Goal: Information Seeking & Learning: Learn about a topic

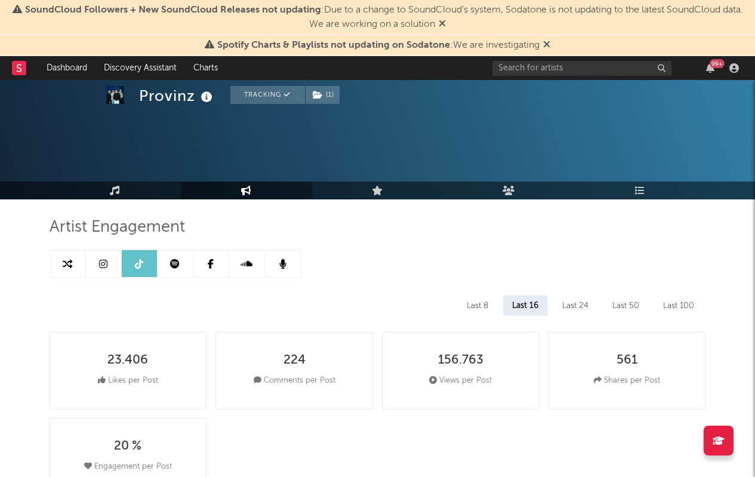
select select "6m"
select select "All"
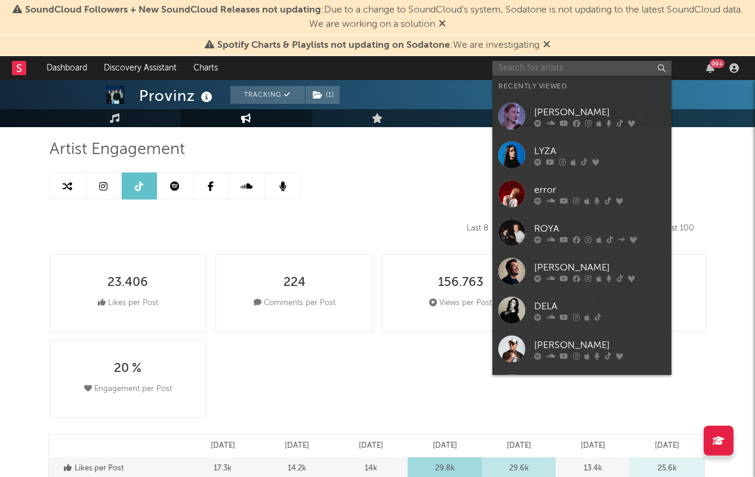
click at [530, 69] on input "text" at bounding box center [581, 68] width 179 height 15
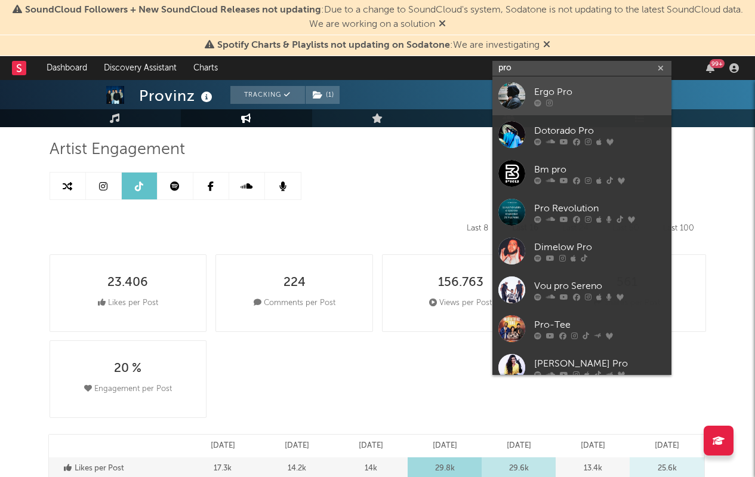
type input "pro"
click at [547, 89] on div "Ergo Pro" at bounding box center [599, 92] width 131 height 14
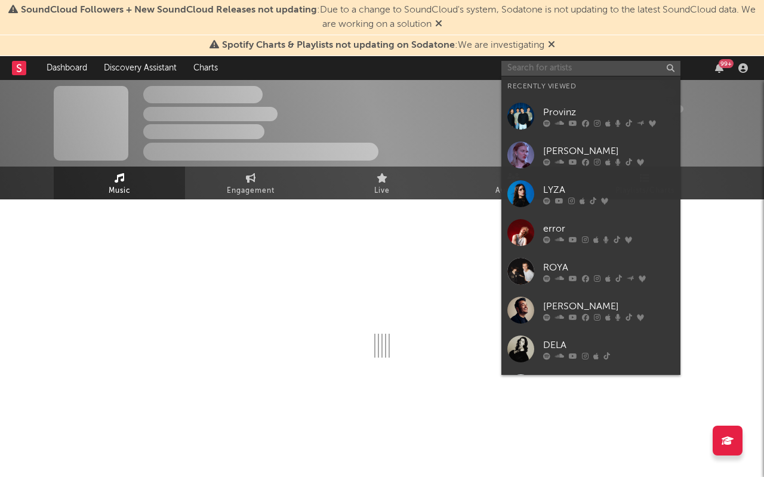
click at [541, 75] on input "text" at bounding box center [590, 68] width 179 height 15
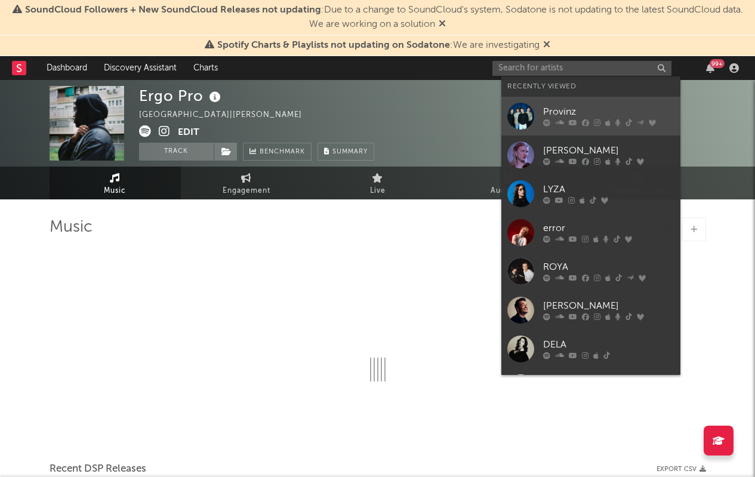
click at [548, 112] on div "Provinz" at bounding box center [608, 112] width 131 height 14
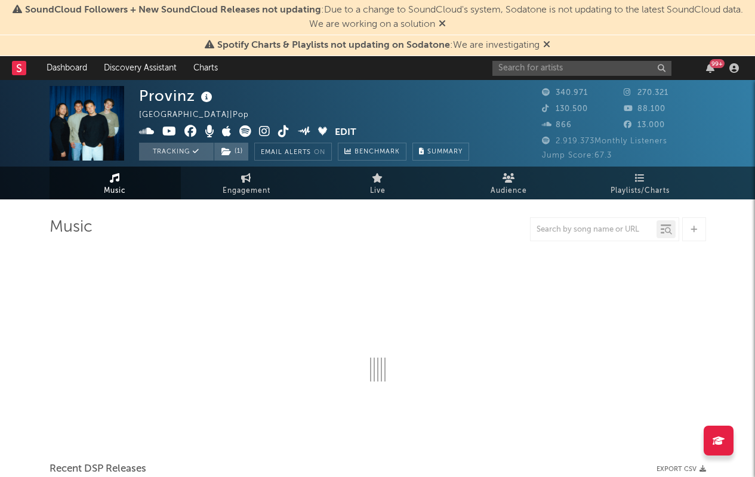
click at [545, 42] on icon at bounding box center [546, 44] width 7 height 10
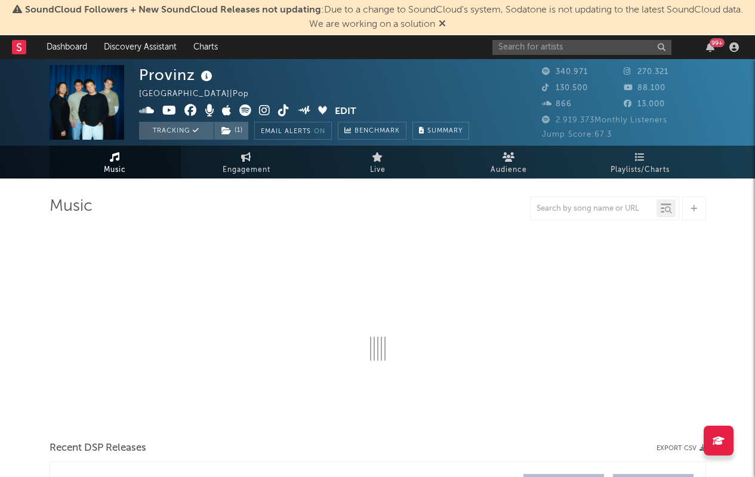
select select "6m"
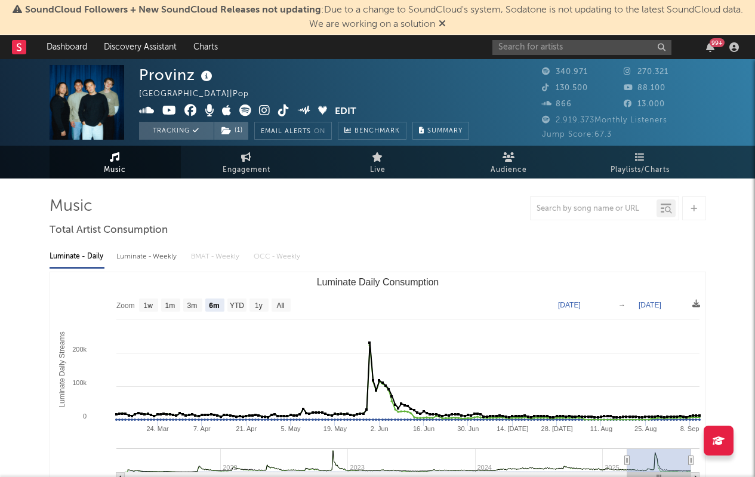
click at [442, 23] on icon at bounding box center [442, 23] width 7 height 10
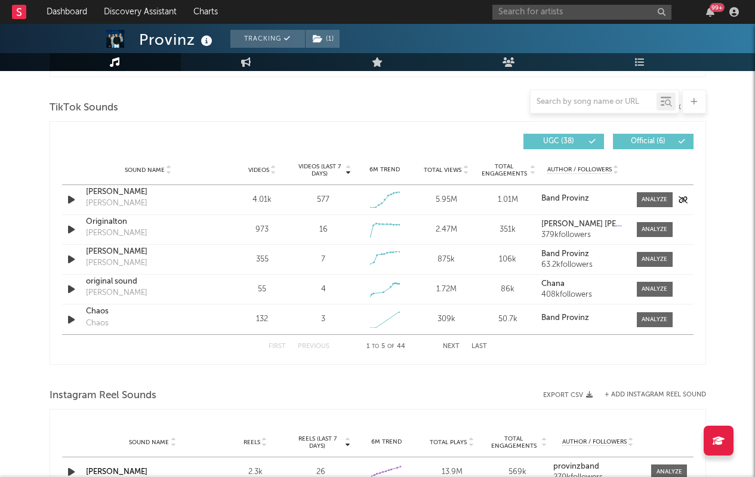
scroll to position [798, 0]
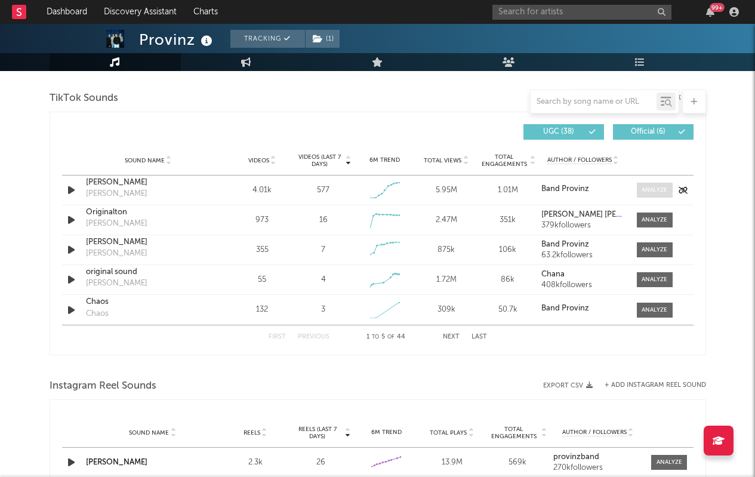
click at [653, 193] on div at bounding box center [654, 190] width 26 height 9
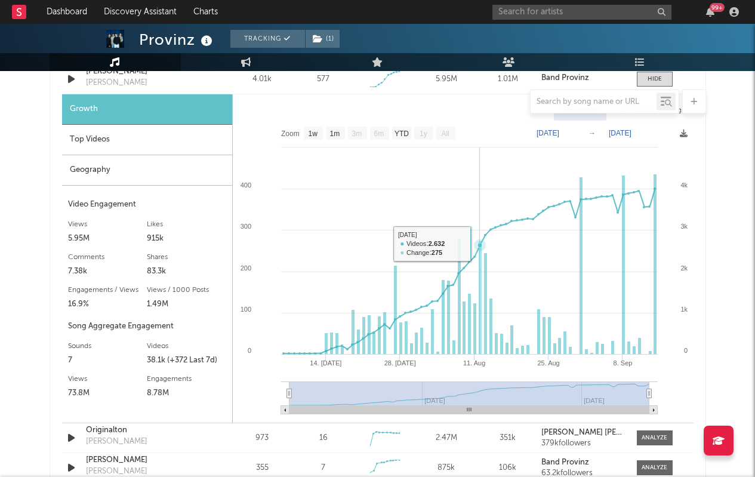
scroll to position [913, 0]
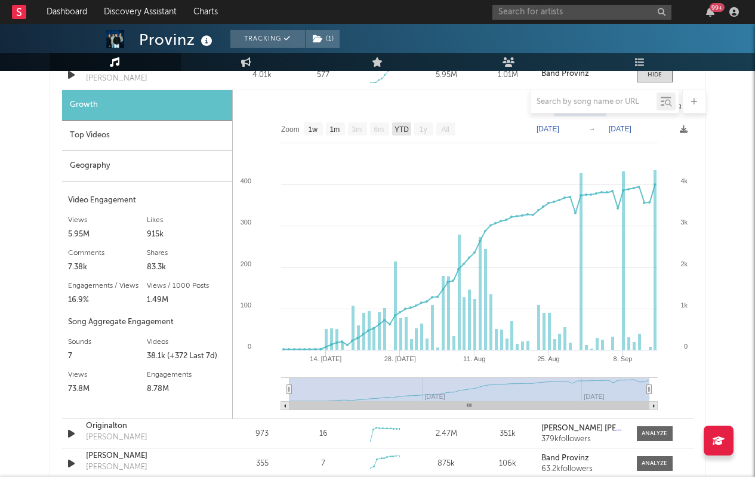
click at [396, 132] on text "YTD" at bounding box center [401, 129] width 14 height 8
select select "YTD"
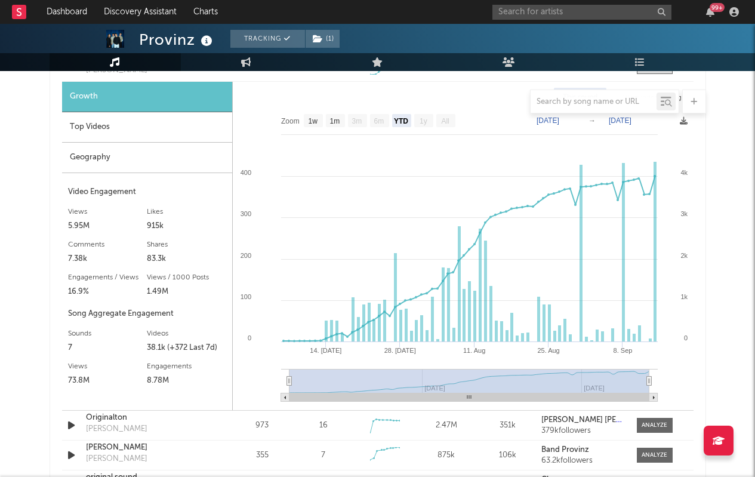
scroll to position [963, 0]
